Goal: Check status: Check status

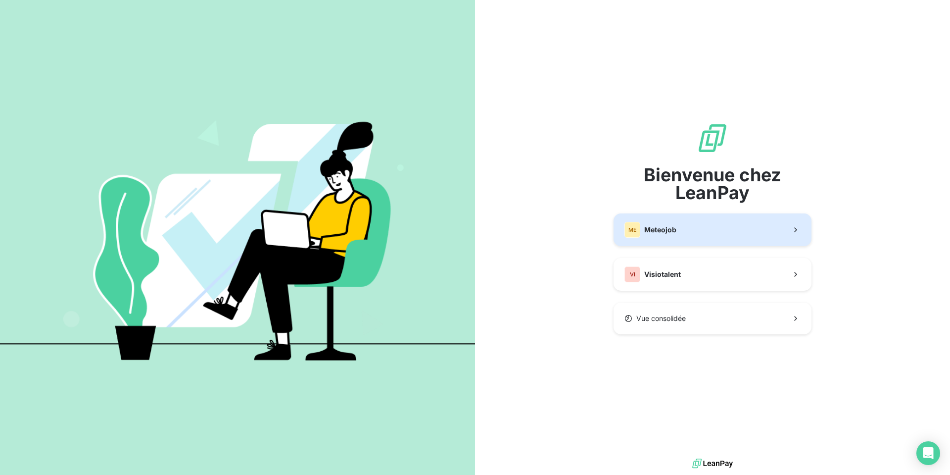
click at [679, 233] on button "ME Meteojob" at bounding box center [713, 229] width 198 height 33
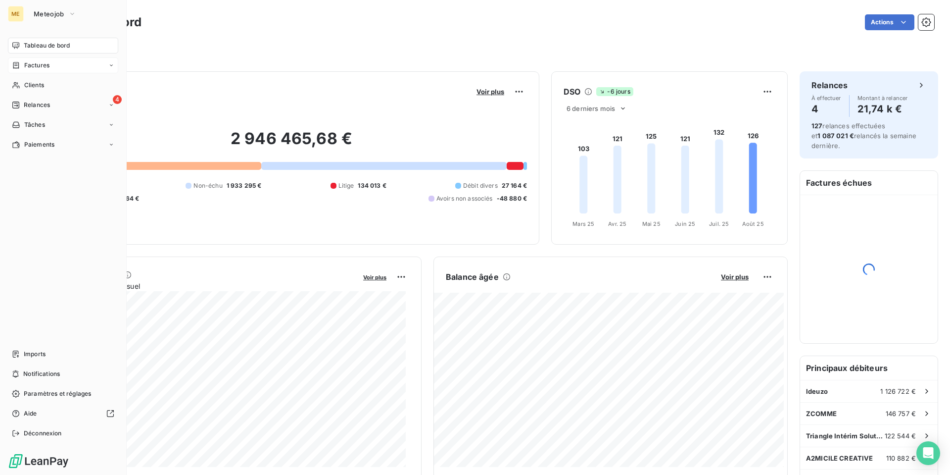
click at [41, 70] on div "Factures" at bounding box center [63, 65] width 110 height 16
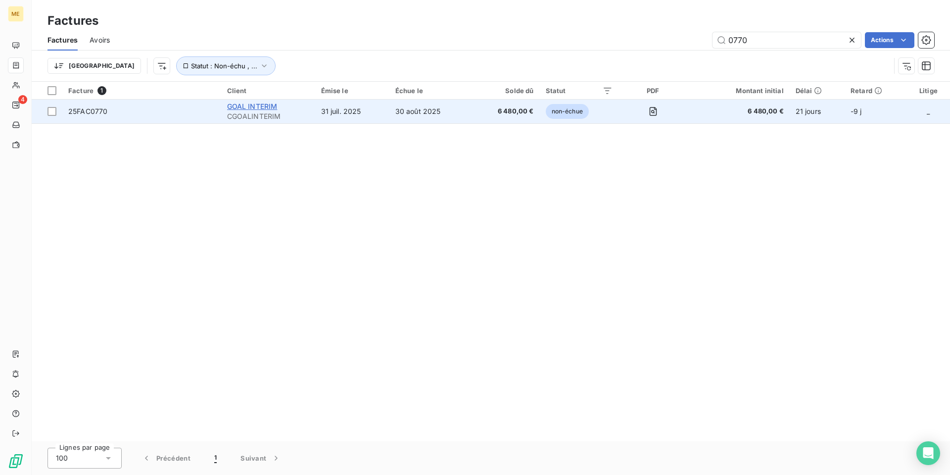
click at [246, 108] on span "GOAL INTERIM" at bounding box center [252, 106] width 50 height 8
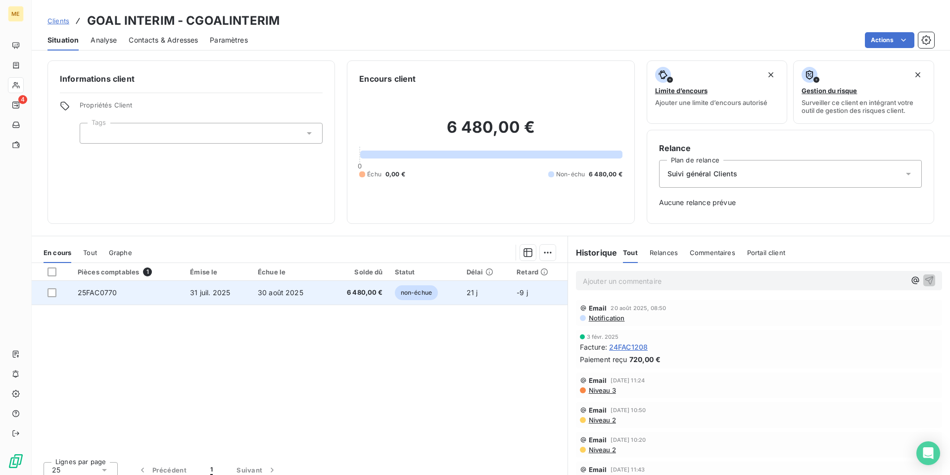
click at [299, 295] on span "30 août 2025" at bounding box center [281, 292] width 46 height 8
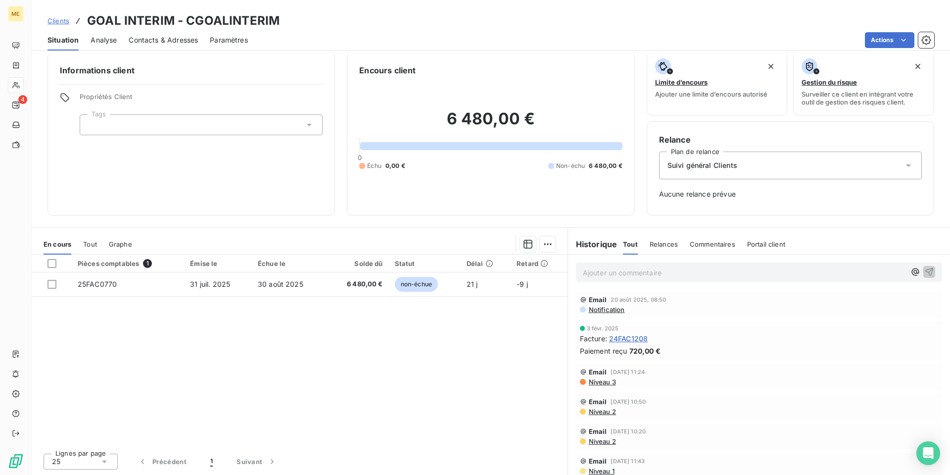
click at [627, 341] on span "24FAC1208" at bounding box center [628, 338] width 39 height 10
